Goal: Task Accomplishment & Management: Use online tool/utility

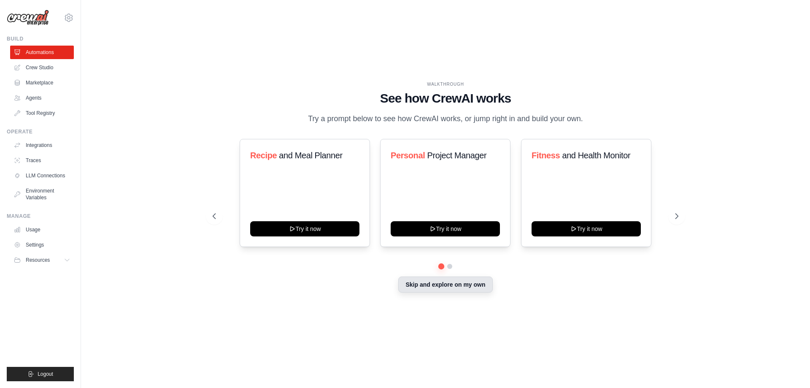
click at [448, 286] on button "Skip and explore on my own" at bounding box center [445, 284] width 94 height 16
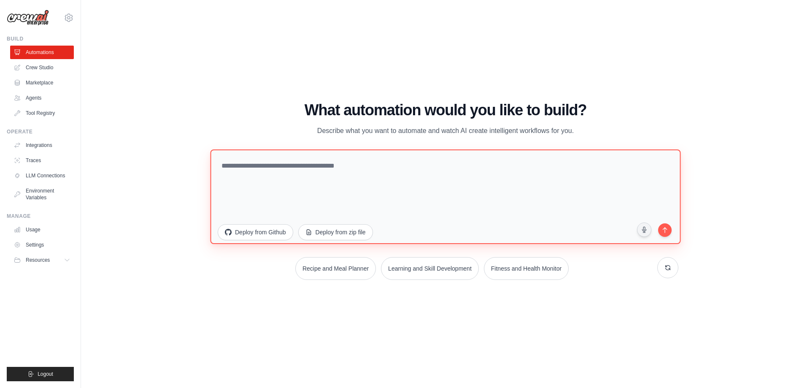
click at [321, 174] on textarea at bounding box center [445, 196] width 470 height 94
type textarea "**********"
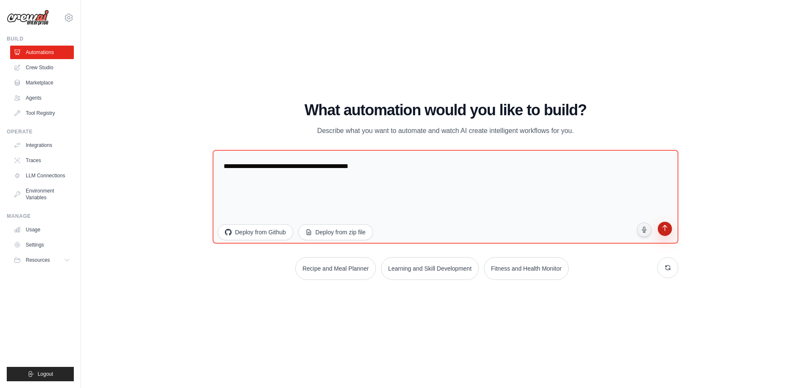
click at [660, 233] on button "submit" at bounding box center [665, 229] width 16 height 16
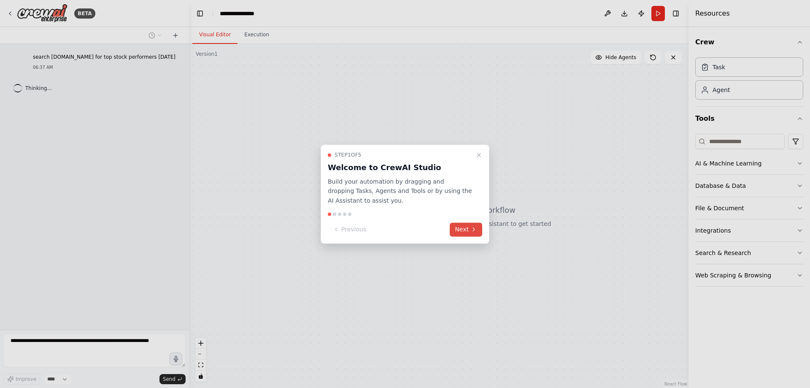
click at [462, 229] on button "Next" at bounding box center [466, 229] width 32 height 14
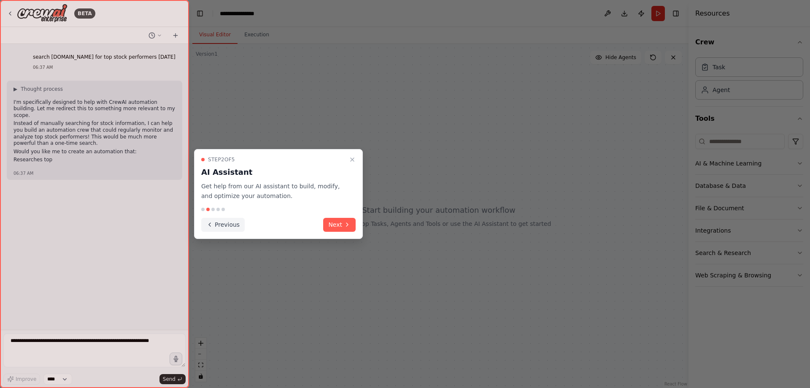
click at [224, 221] on button "Previous" at bounding box center [222, 225] width 43 height 14
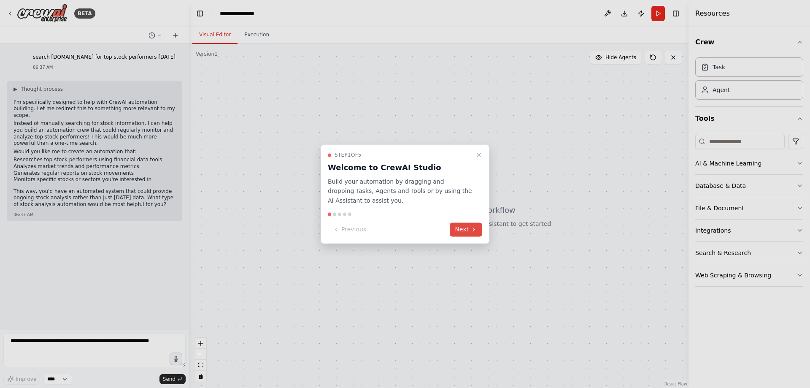
click at [464, 232] on button "Next" at bounding box center [466, 229] width 32 height 14
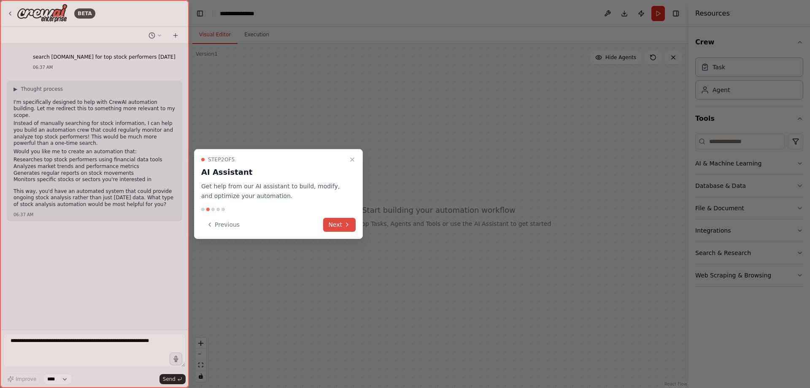
click at [339, 225] on button "Next" at bounding box center [339, 225] width 32 height 14
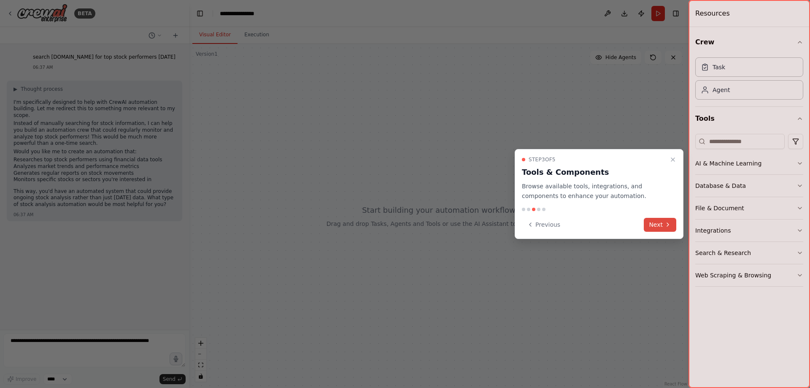
click at [658, 226] on button "Next" at bounding box center [660, 225] width 32 height 14
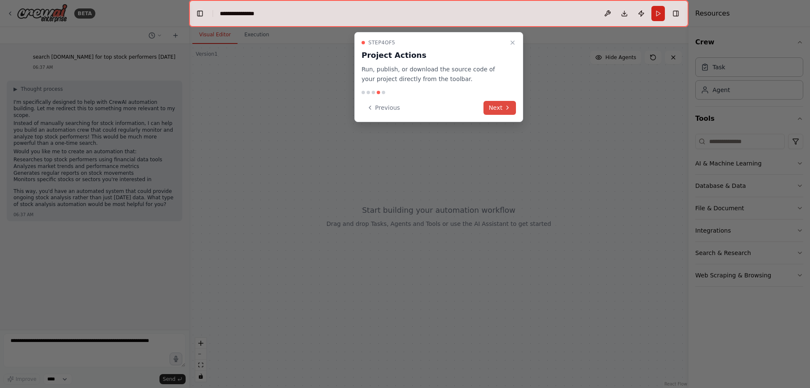
click at [500, 108] on button "Next" at bounding box center [499, 108] width 32 height 14
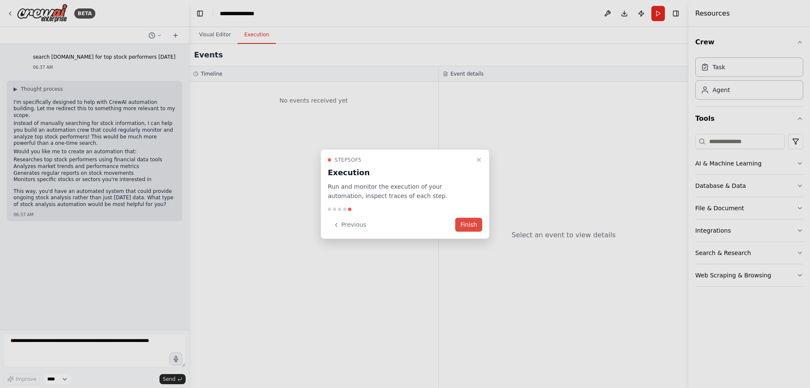
click at [472, 222] on button "Finish" at bounding box center [468, 225] width 27 height 14
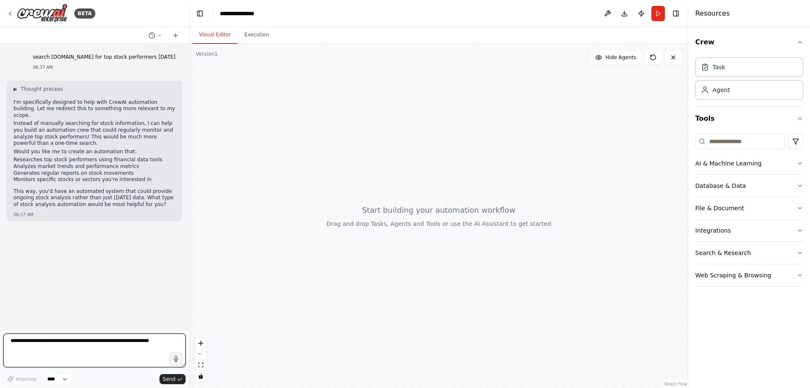
click at [124, 344] on textarea at bounding box center [94, 350] width 182 height 34
type textarea "**********"
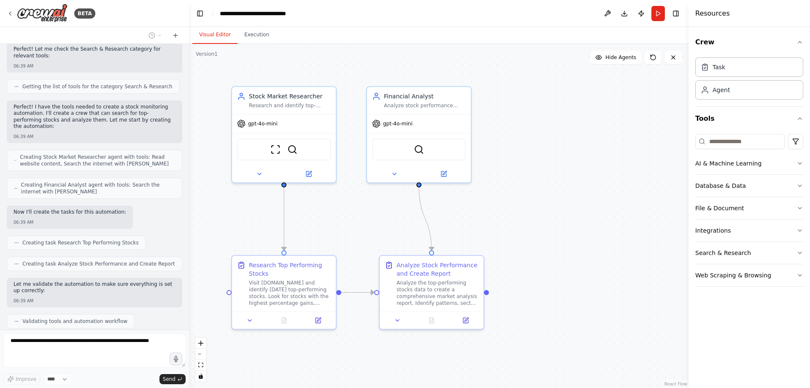
scroll to position [545, 0]
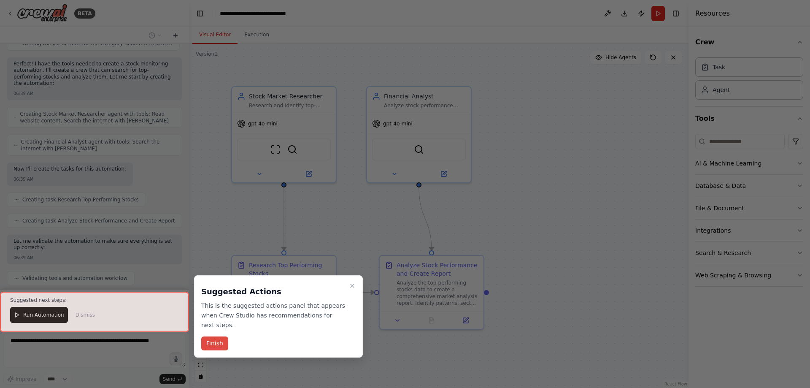
click at [213, 336] on button "Finish" at bounding box center [214, 343] width 27 height 14
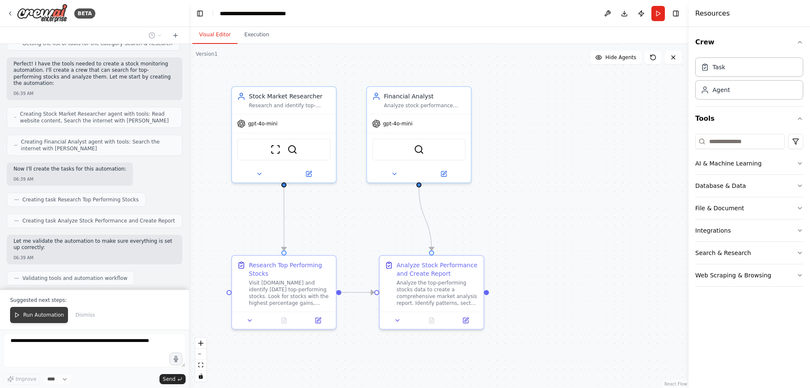
click at [44, 318] on span "Run Automation" at bounding box center [43, 314] width 41 height 7
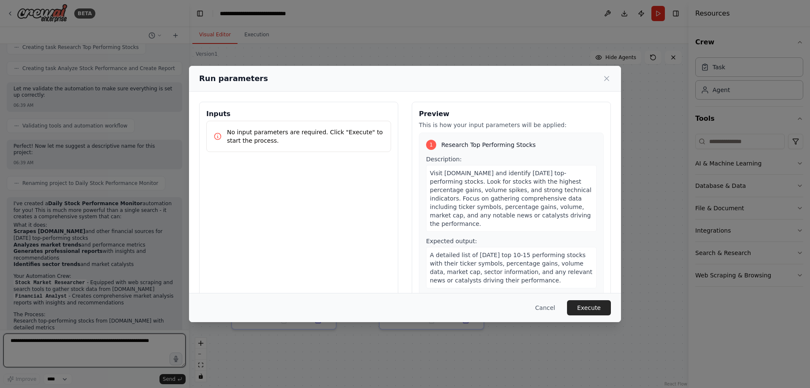
scroll to position [704, 0]
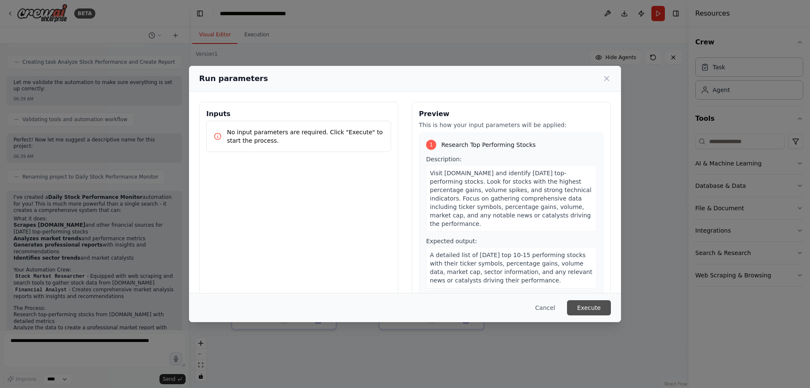
click at [596, 305] on button "Execute" at bounding box center [589, 307] width 44 height 15
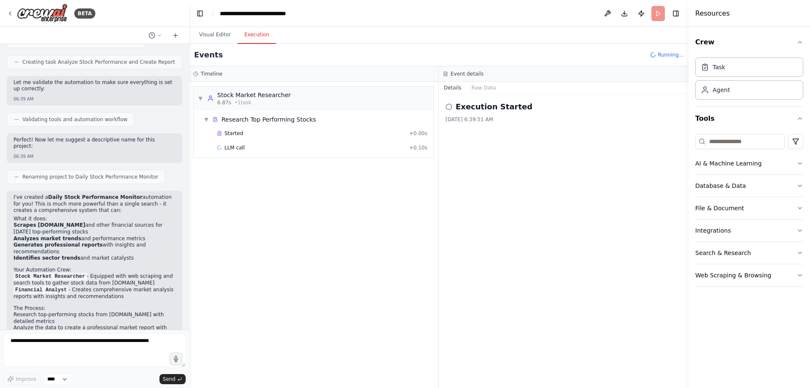
click at [248, 35] on button "Execution" at bounding box center [256, 35] width 38 height 18
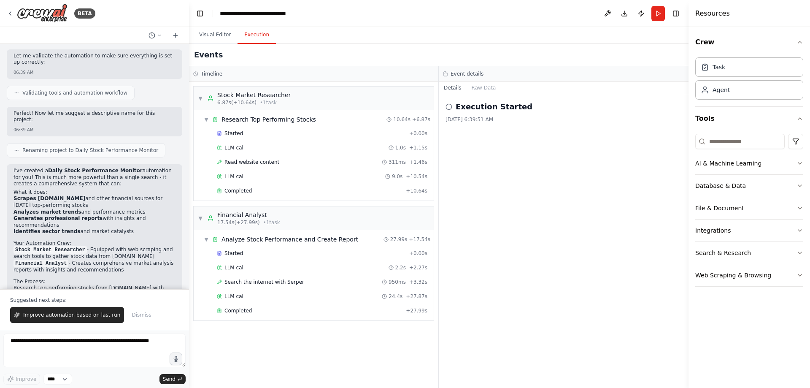
scroll to position [744, 0]
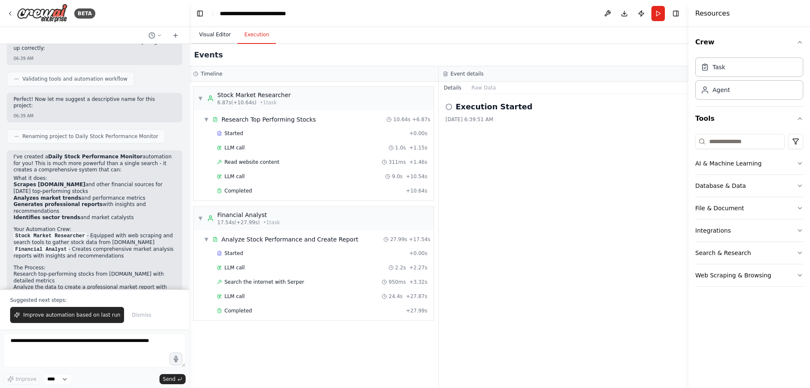
click at [201, 34] on button "Visual Editor" at bounding box center [214, 35] width 45 height 18
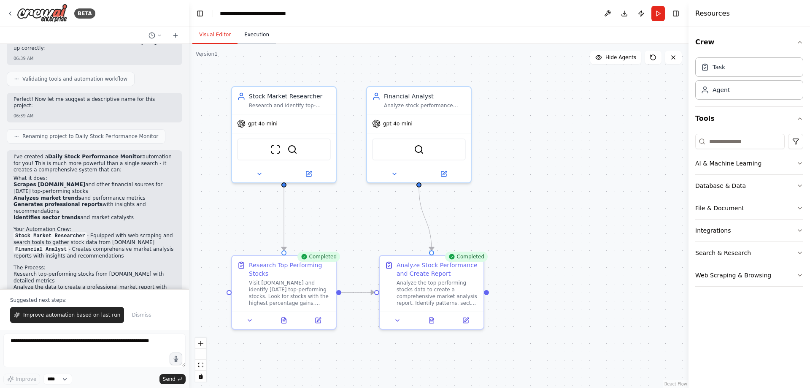
click at [244, 32] on button "Execution" at bounding box center [256, 35] width 38 height 18
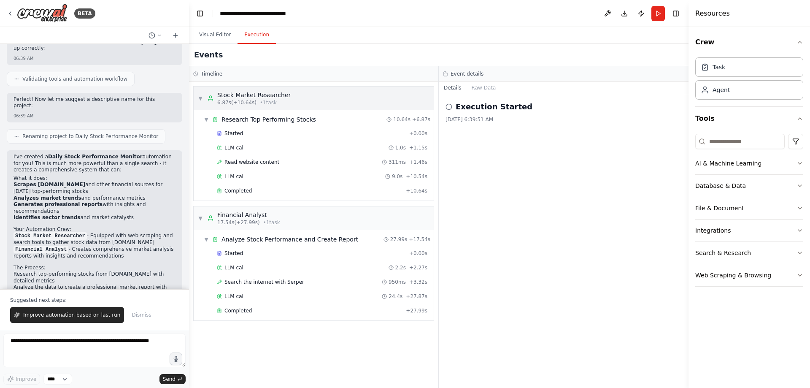
click at [200, 98] on span "▼" at bounding box center [200, 98] width 5 height 7
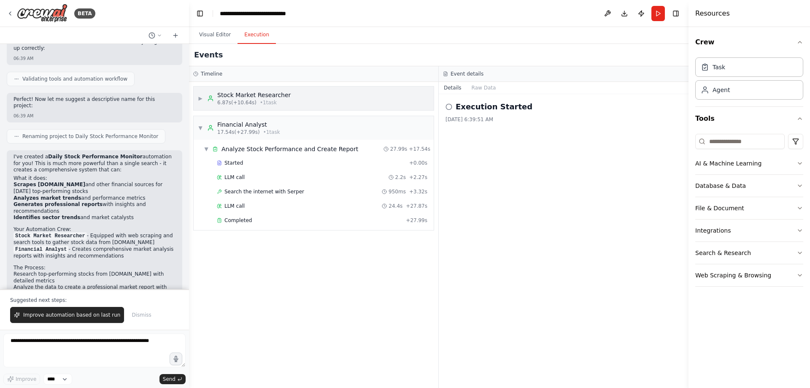
click at [200, 98] on span "▶" at bounding box center [200, 98] width 5 height 7
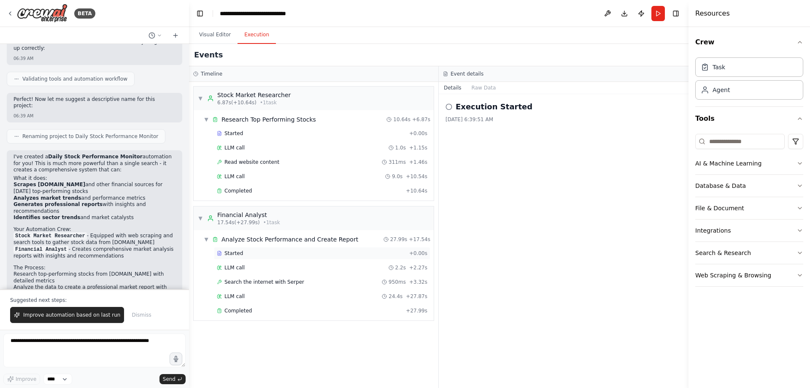
click at [226, 254] on span "Started" at bounding box center [233, 253] width 19 height 7
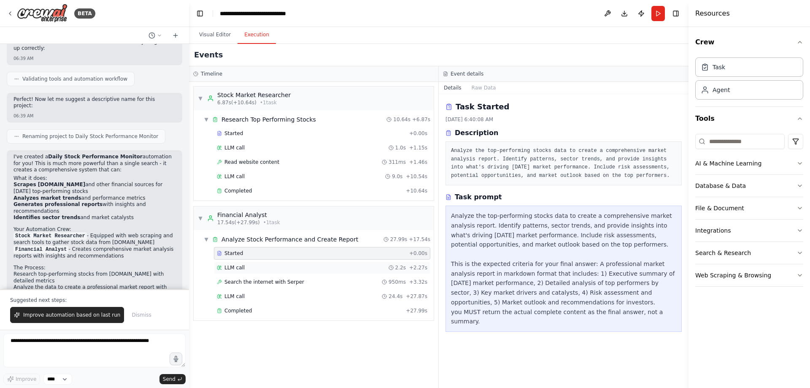
click at [223, 265] on div "LLM call" at bounding box center [231, 267] width 28 height 7
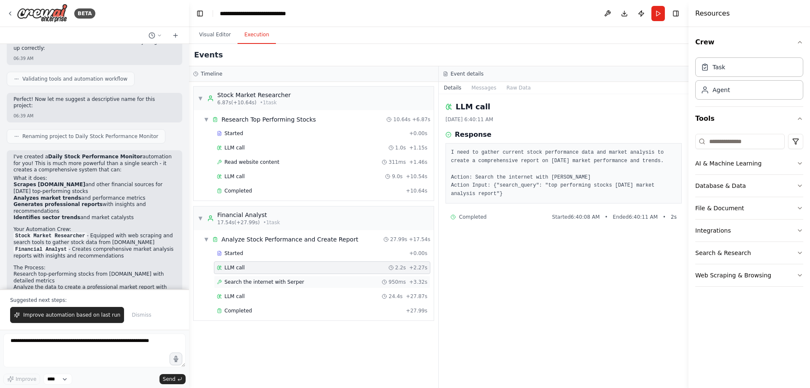
click at [228, 279] on span "Search the internet with Serper" at bounding box center [264, 281] width 80 height 7
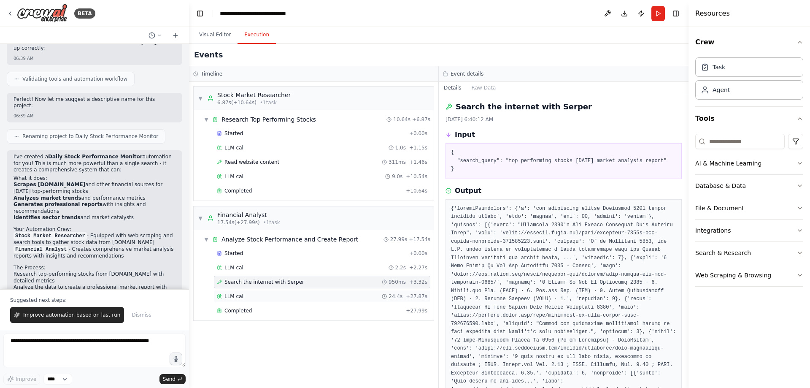
drag, startPoint x: 233, startPoint y: 294, endPoint x: 230, endPoint y: 298, distance: 5.4
click at [233, 294] on span "LLM call" at bounding box center [234, 296] width 20 height 7
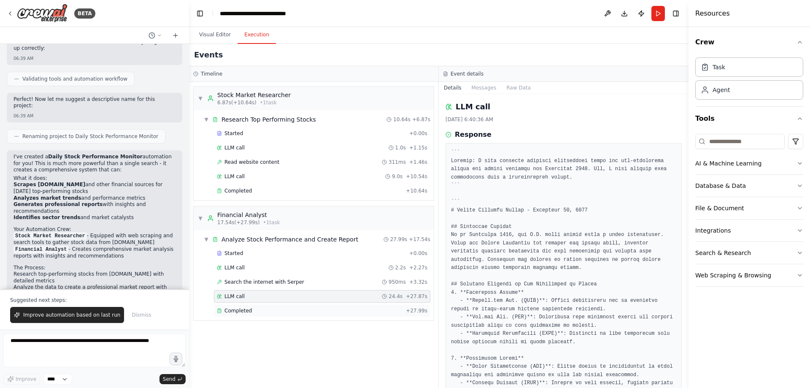
click at [238, 306] on div "Completed + 27.99s" at bounding box center [322, 310] width 216 height 13
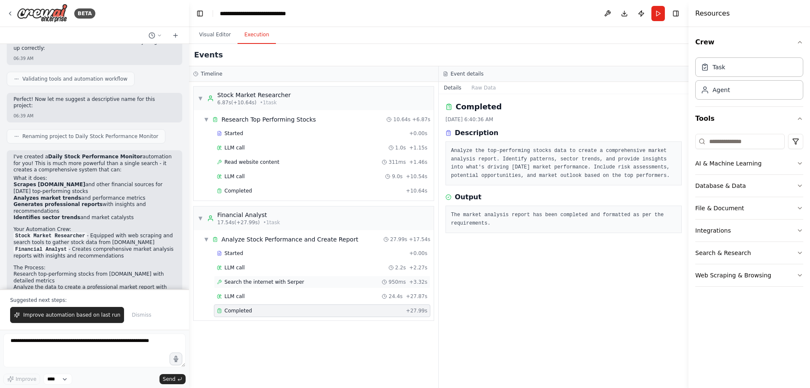
click at [232, 282] on span "Search the internet with Serper" at bounding box center [264, 281] width 80 height 7
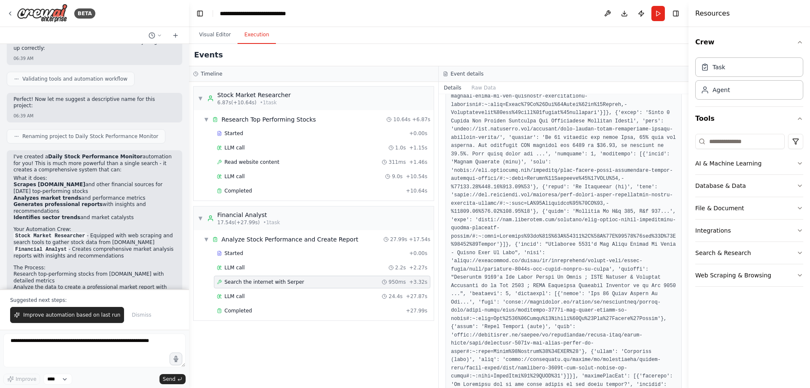
scroll to position [595, 0]
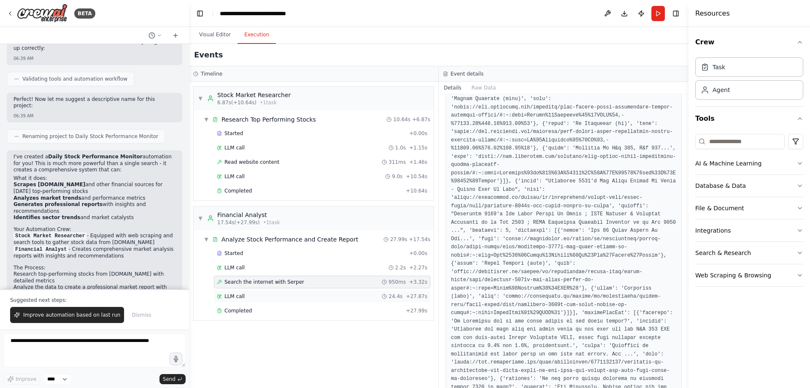
click at [248, 301] on div "LLM call 24.4s + 27.87s" at bounding box center [322, 296] width 216 height 13
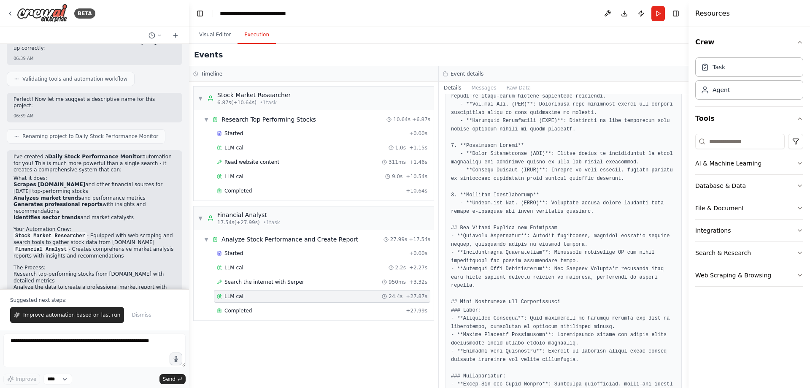
scroll to position [478, 0]
